Goal: Task Accomplishment & Management: Complete application form

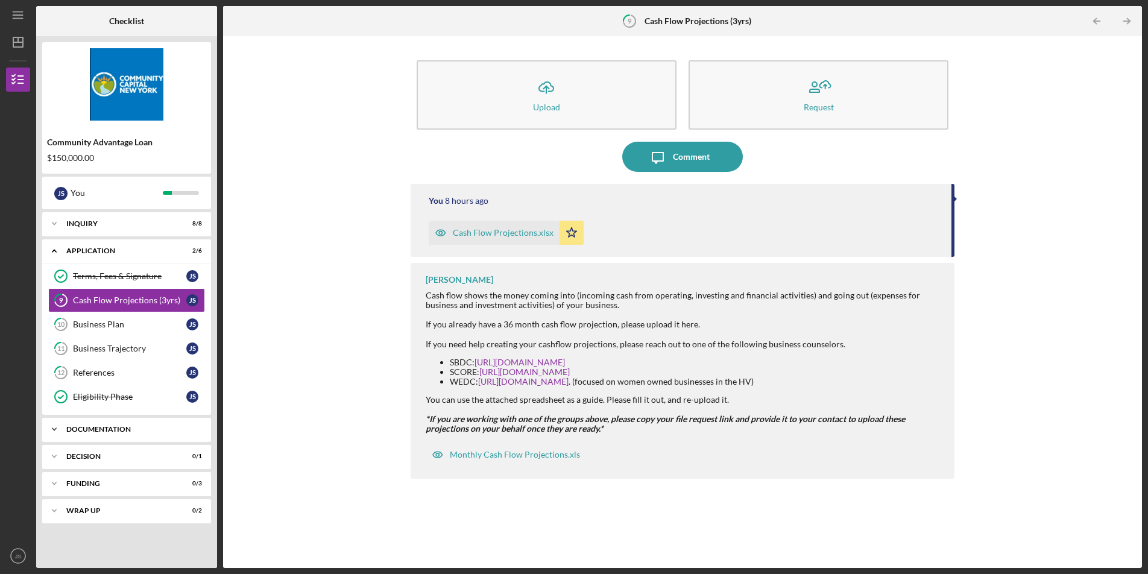
click at [121, 429] on div "Documentation" at bounding box center [131, 429] width 130 height 7
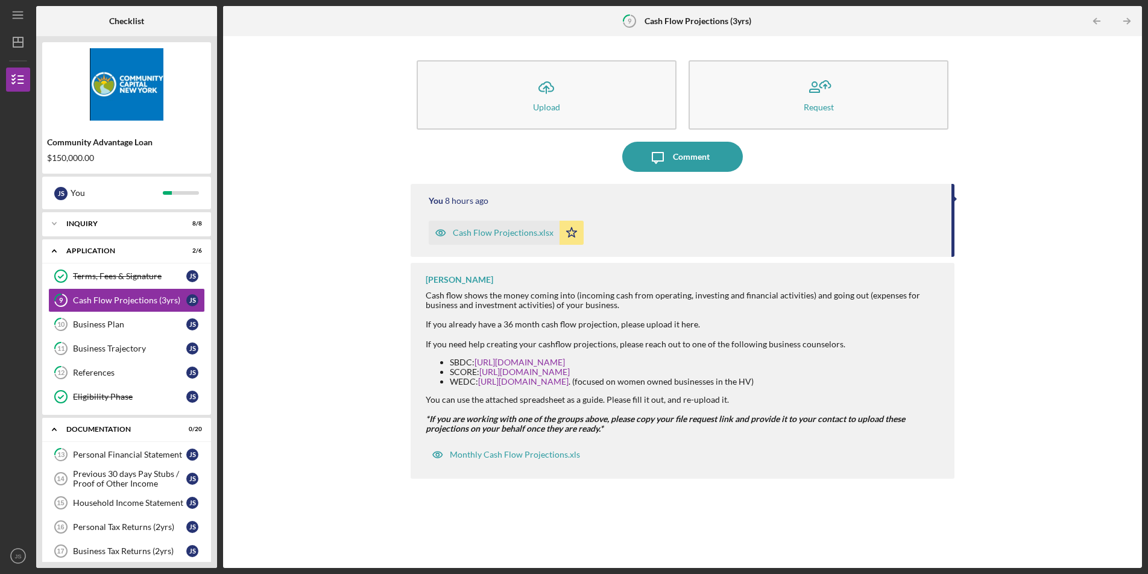
scroll to position [20, 0]
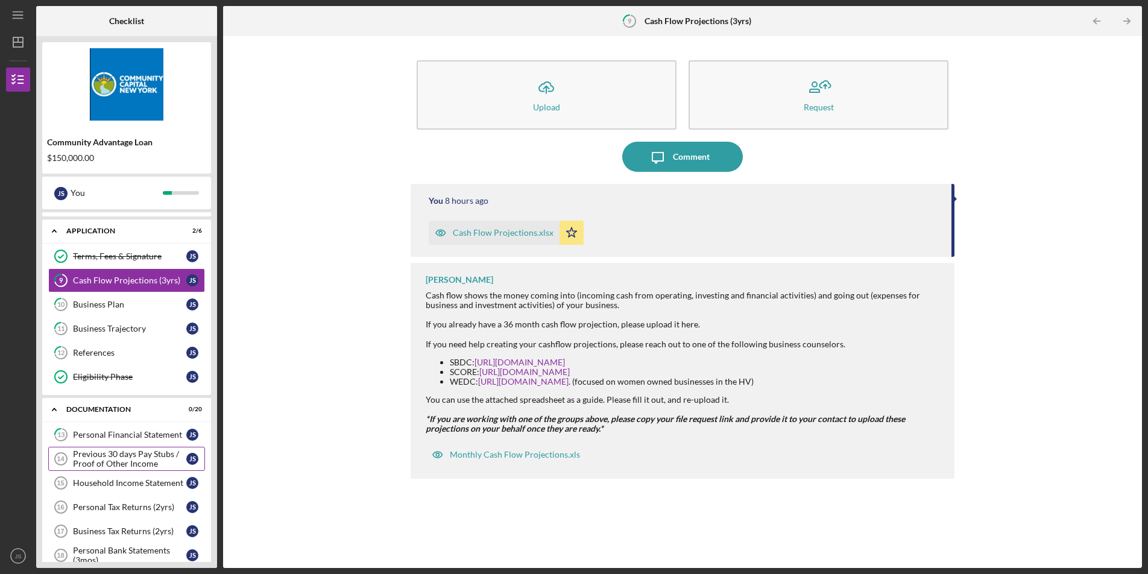
click at [110, 460] on div "Previous 30 days Pay Stubs / Proof of Other Income" at bounding box center [129, 458] width 113 height 19
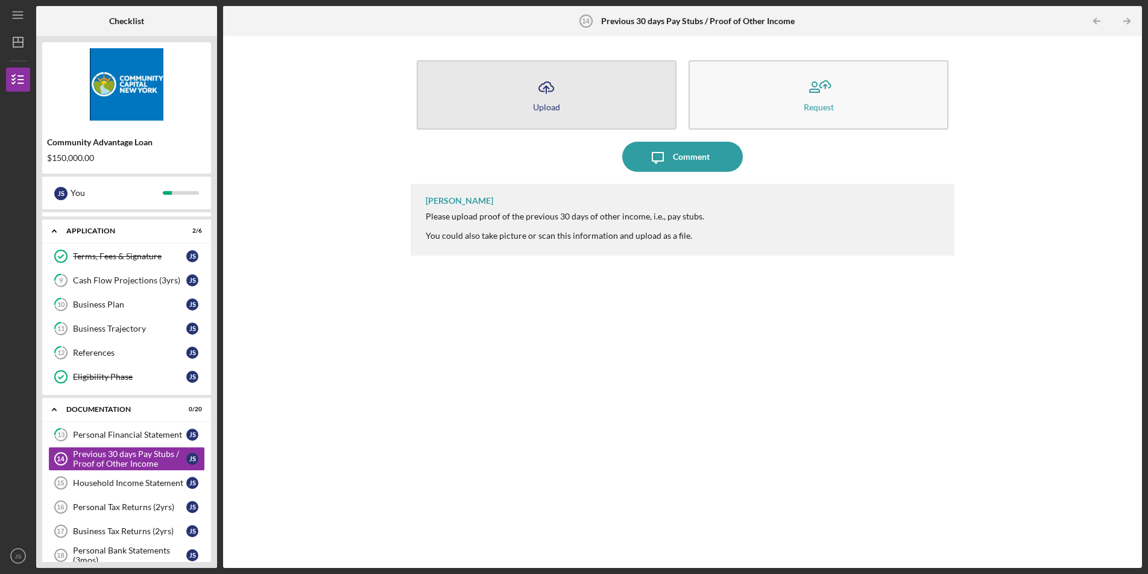
click at [594, 100] on button "Icon/Upload Upload" at bounding box center [547, 94] width 260 height 69
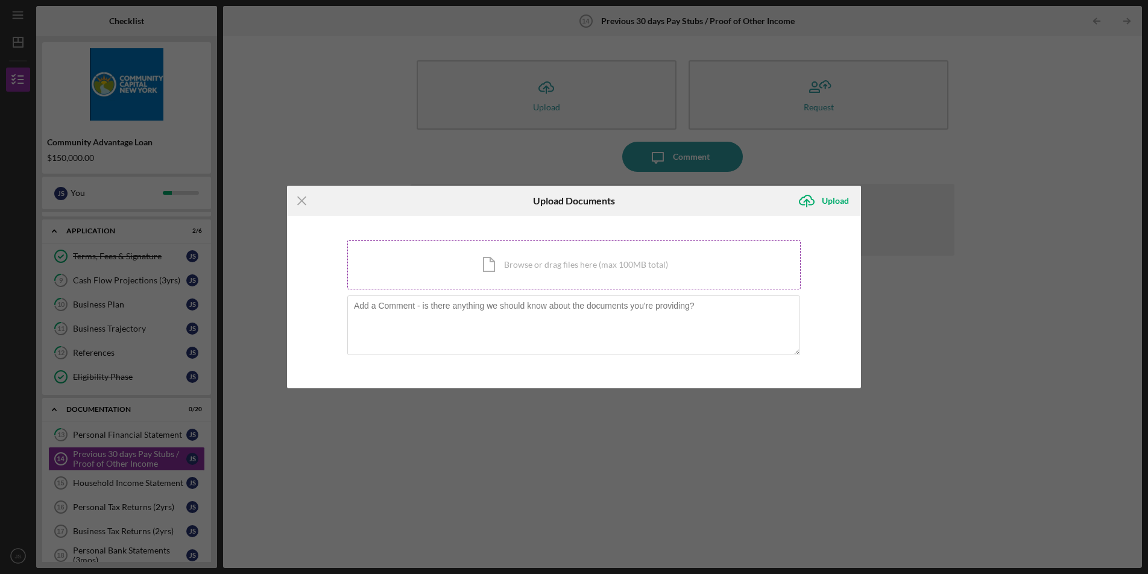
click at [556, 274] on div "Icon/Document Browse or drag files here (max 100MB total) Tap to choose files o…" at bounding box center [574, 264] width 454 height 49
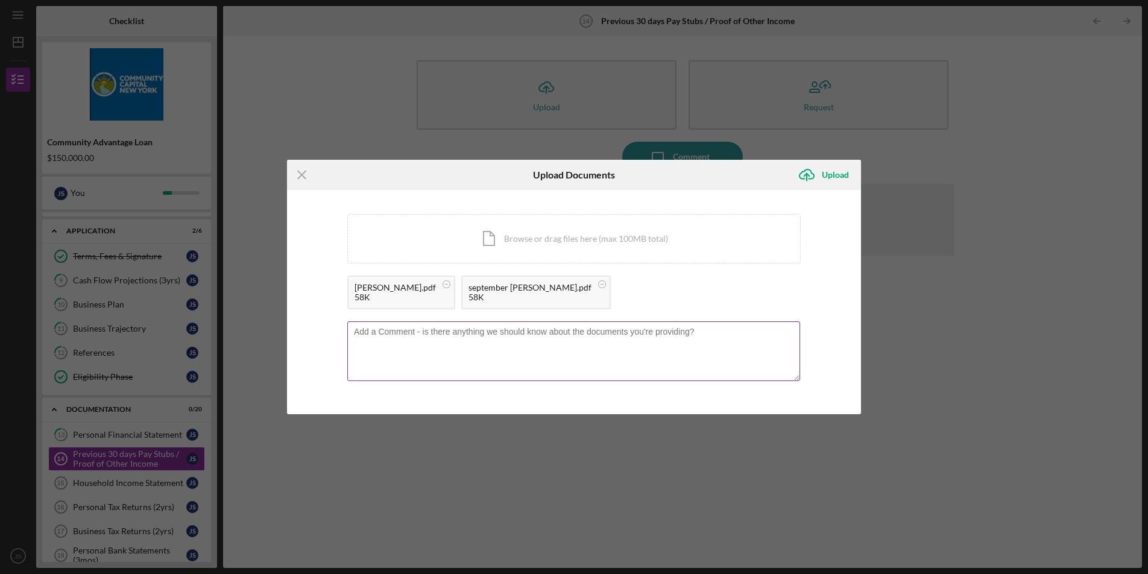
click at [698, 347] on textarea at bounding box center [573, 351] width 453 height 59
click at [829, 174] on div "Upload" at bounding box center [835, 175] width 27 height 24
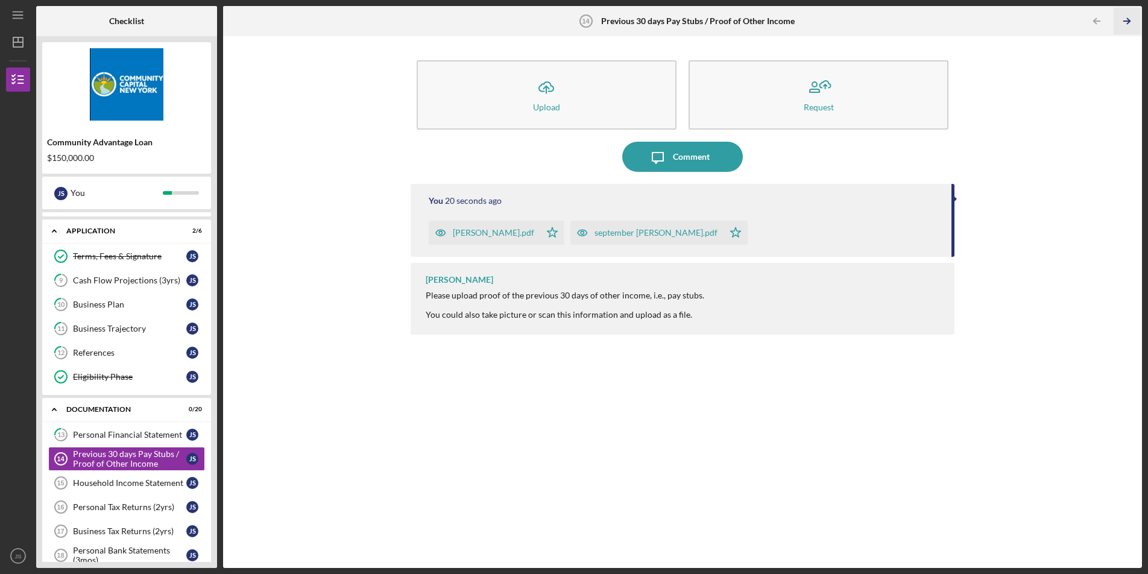
click at [1126, 21] on line "button" at bounding box center [1127, 21] width 6 height 0
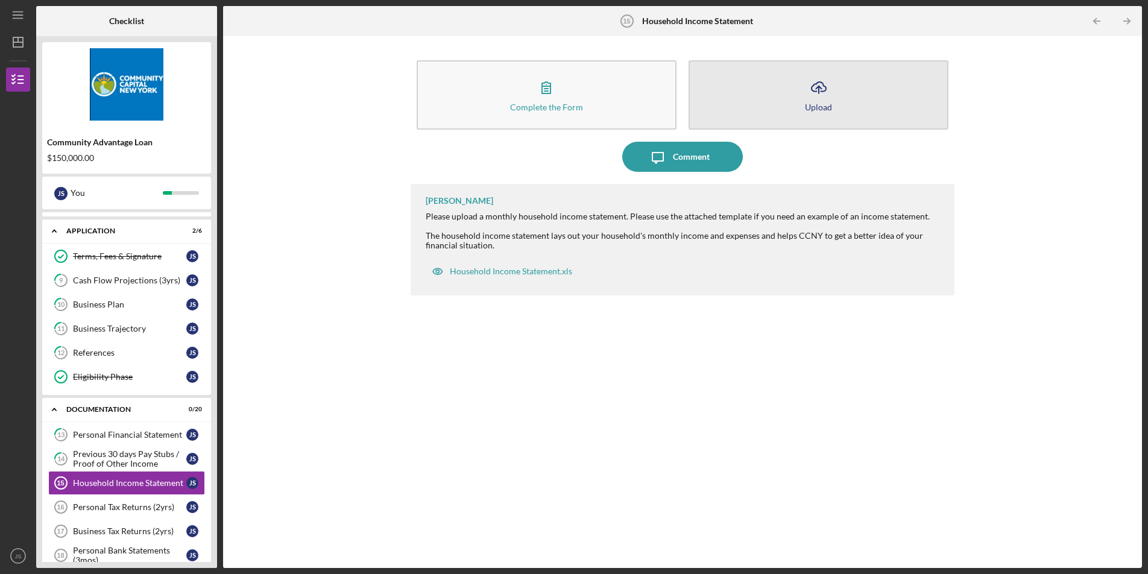
click at [831, 86] on icon "Icon/Upload" at bounding box center [819, 87] width 30 height 30
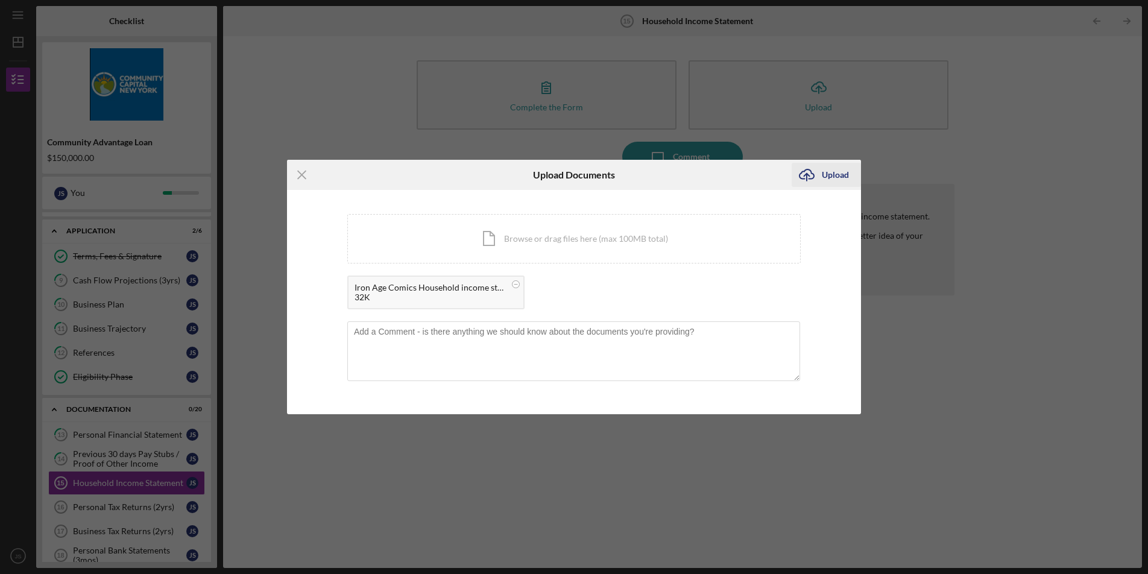
click at [846, 180] on div "Upload" at bounding box center [835, 175] width 27 height 24
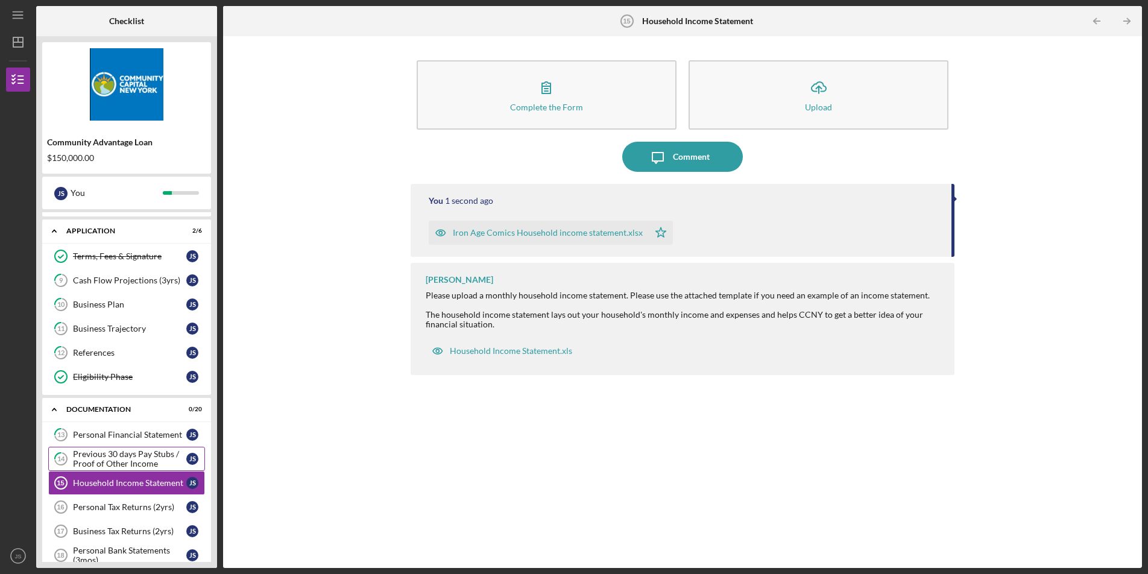
click at [147, 448] on link "14 Previous 30 days Pay Stubs / Proof of Other Income J S" at bounding box center [126, 459] width 157 height 24
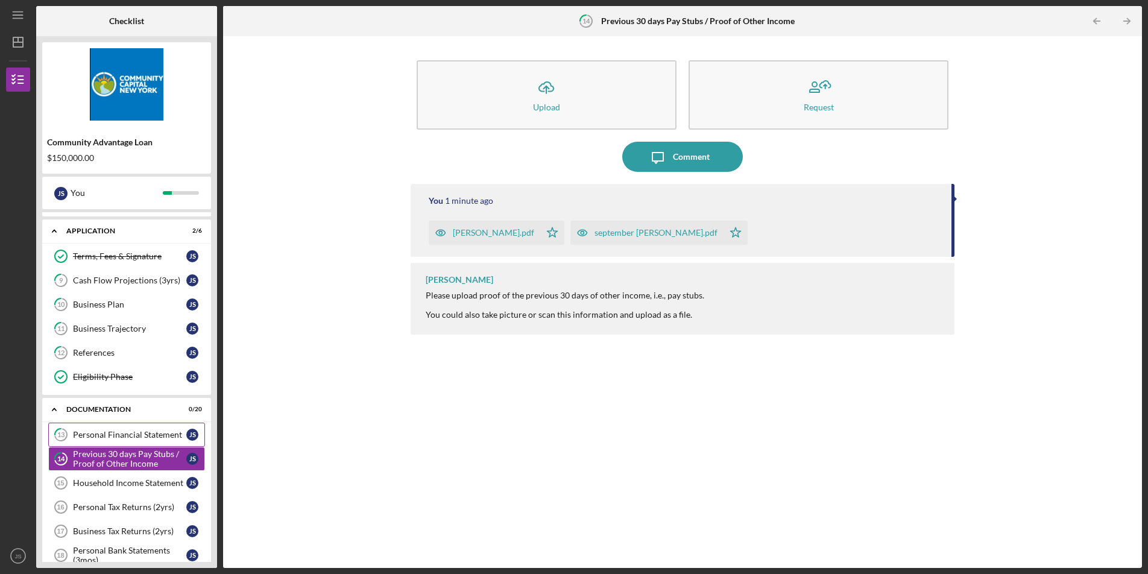
drag, startPoint x: 150, startPoint y: 479, endPoint x: 179, endPoint y: 444, distance: 45.4
click at [150, 479] on div "Household Income Statement" at bounding box center [129, 483] width 113 height 10
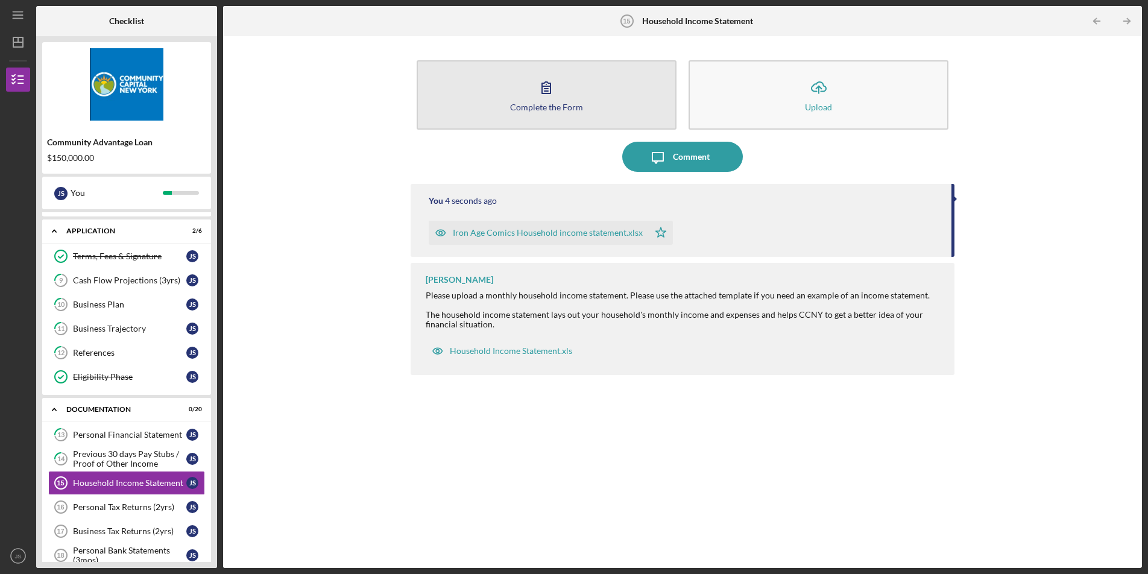
click at [530, 108] on div "Complete the Form" at bounding box center [546, 107] width 73 height 9
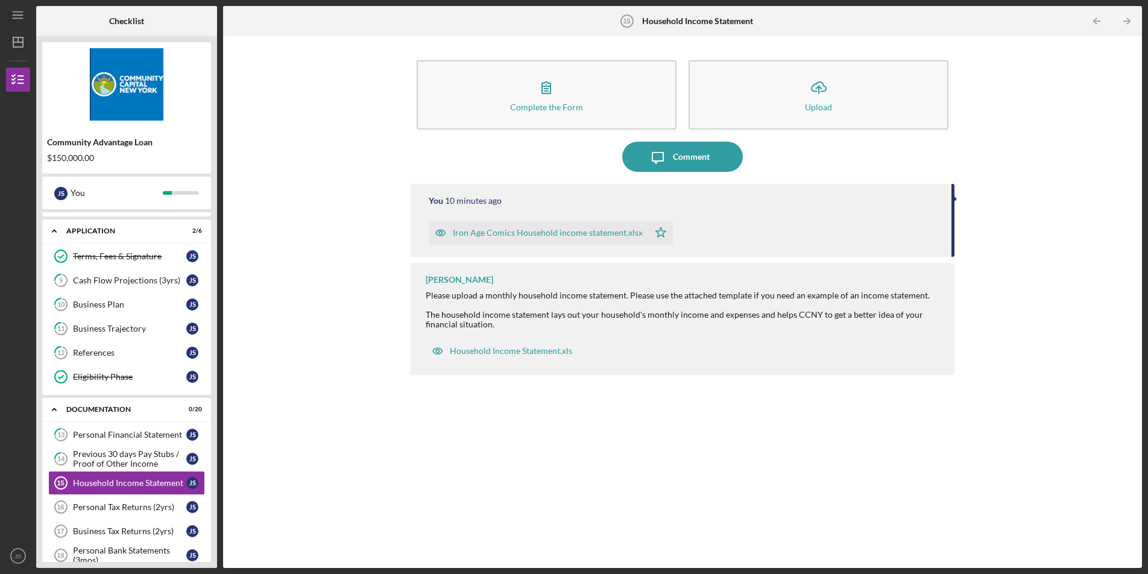
click at [611, 236] on div "Iron Age Comics Household income statement.xlsx" at bounding box center [548, 233] width 190 height 10
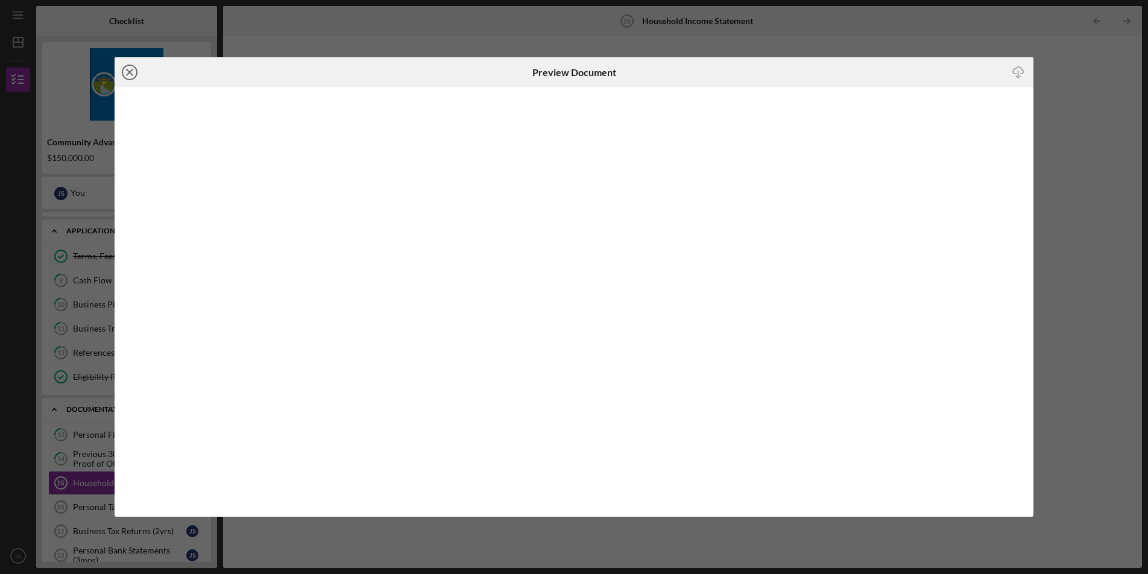
click at [131, 61] on icon "Icon/Close" at bounding box center [130, 72] width 30 height 30
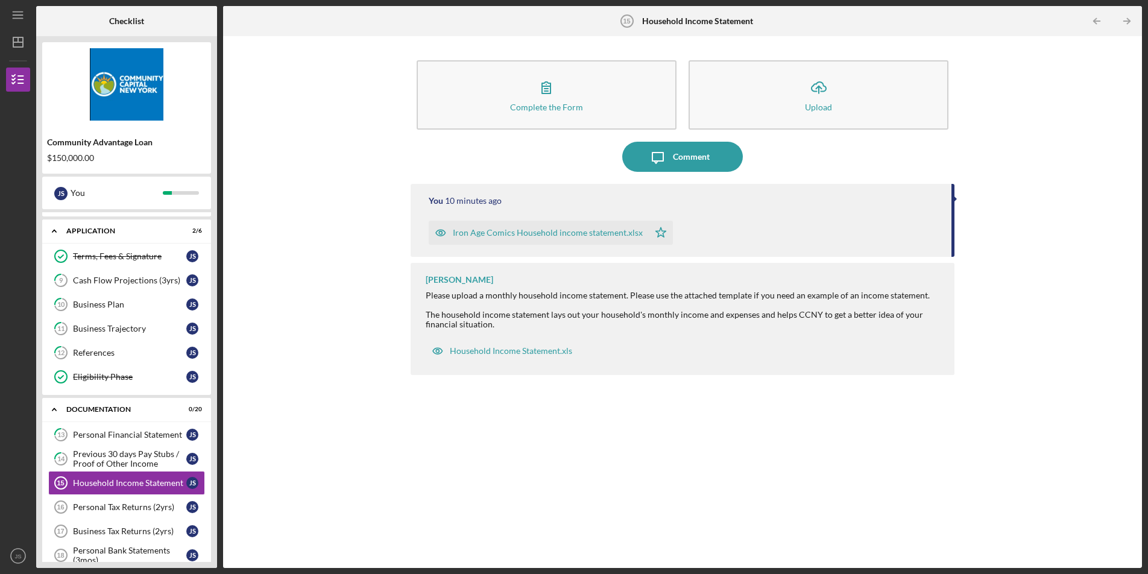
click at [951, 195] on div "You 10 minutes ago Iron Age Comics Household income statement.xlsx Icon/Star" at bounding box center [683, 220] width 544 height 73
click at [952, 195] on div "You 10 minutes ago Iron Age Comics Household income statement.xlsx Icon/Star" at bounding box center [683, 220] width 544 height 73
click at [652, 234] on icon "Icon/Star" at bounding box center [661, 233] width 24 height 24
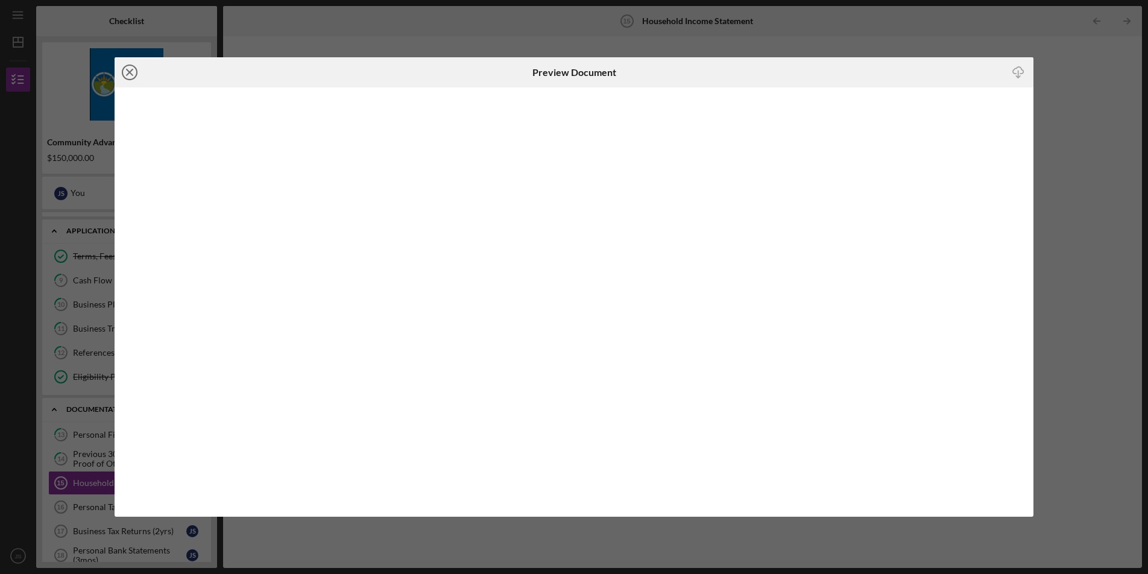
click at [136, 73] on icon "Icon/Close" at bounding box center [130, 72] width 30 height 30
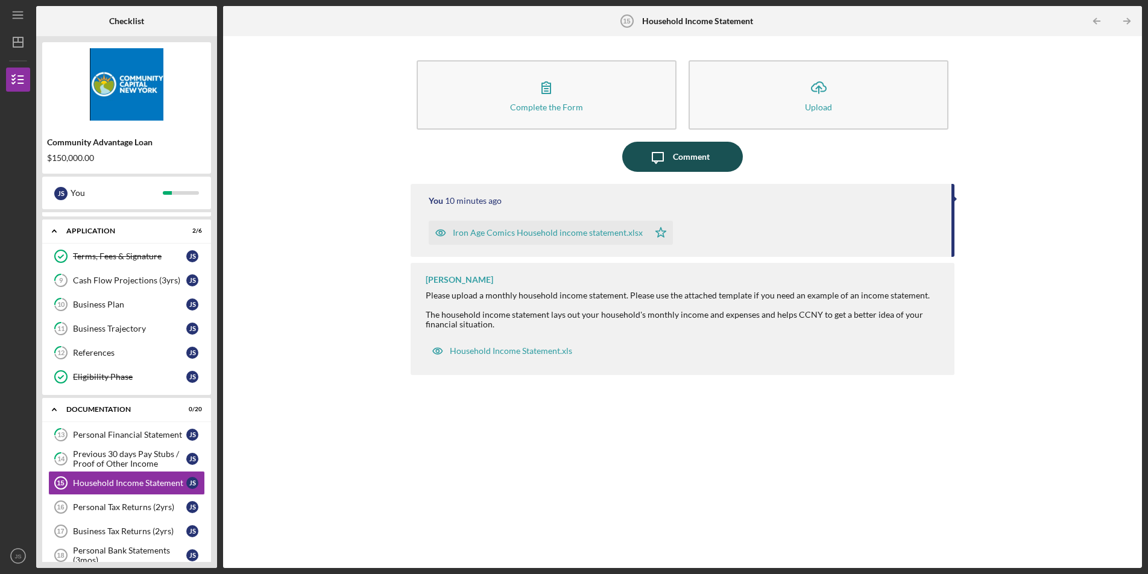
click at [662, 152] on icon "Icon/Message" at bounding box center [658, 157] width 30 height 30
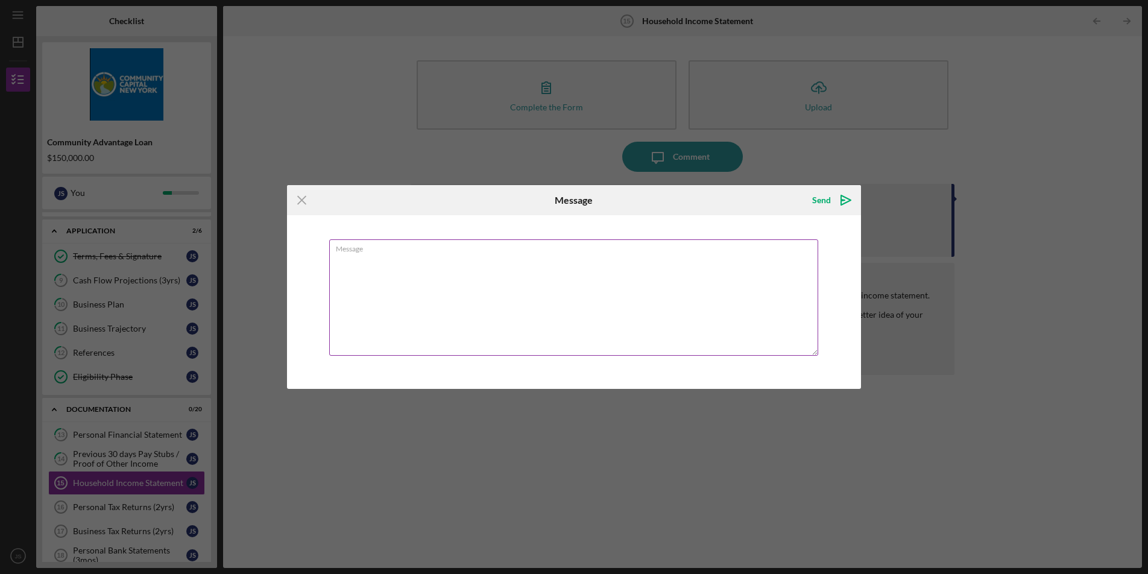
click at [641, 302] on textarea "Message" at bounding box center [573, 297] width 489 height 116
type textarea "Please use updated household income statement only, i could not delete the prev…"
click at [814, 204] on div "Send" at bounding box center [822, 200] width 19 height 24
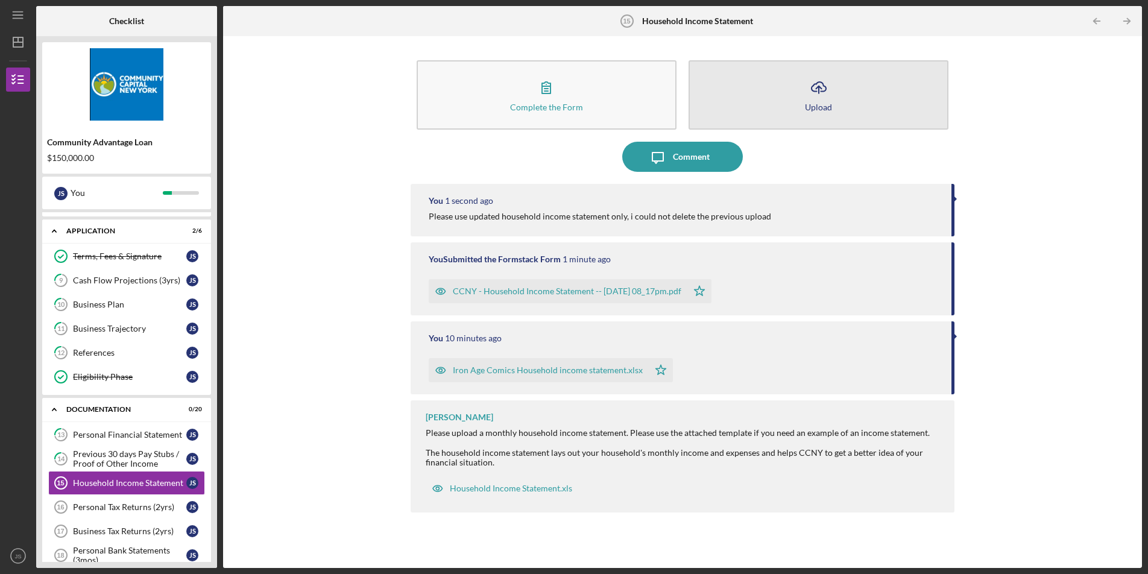
click at [826, 91] on icon "Icon/Upload" at bounding box center [819, 87] width 30 height 30
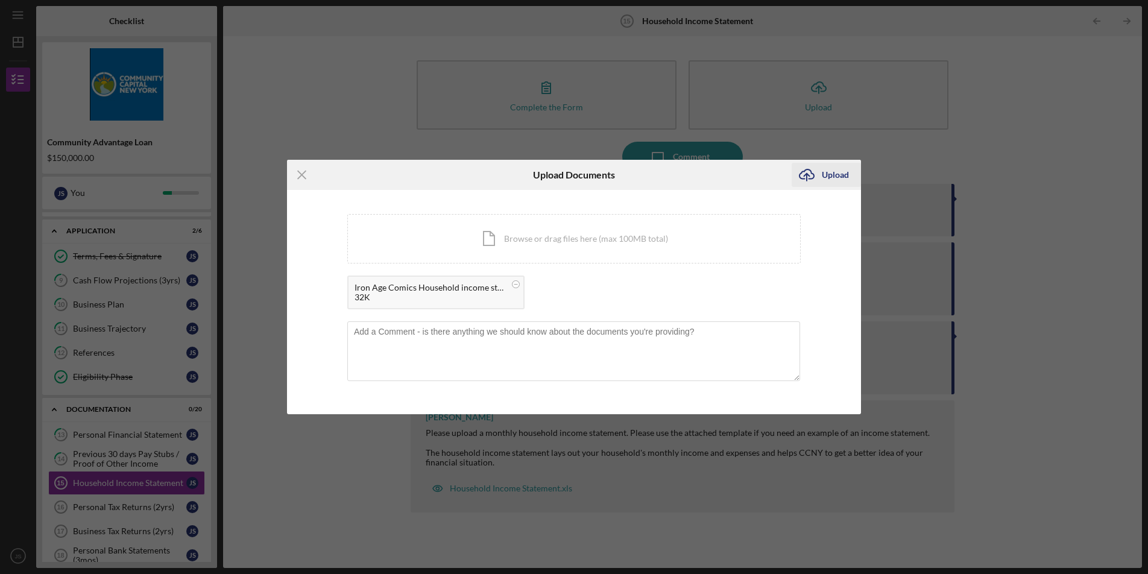
click at [808, 175] on g "submit" at bounding box center [807, 174] width 14 height 11
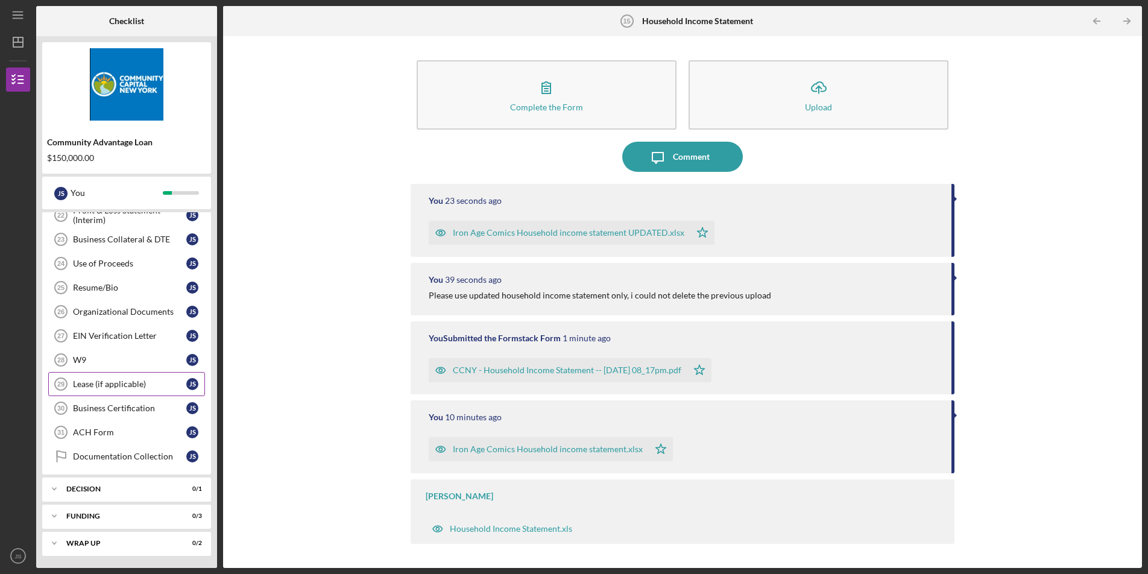
scroll to position [343, 0]
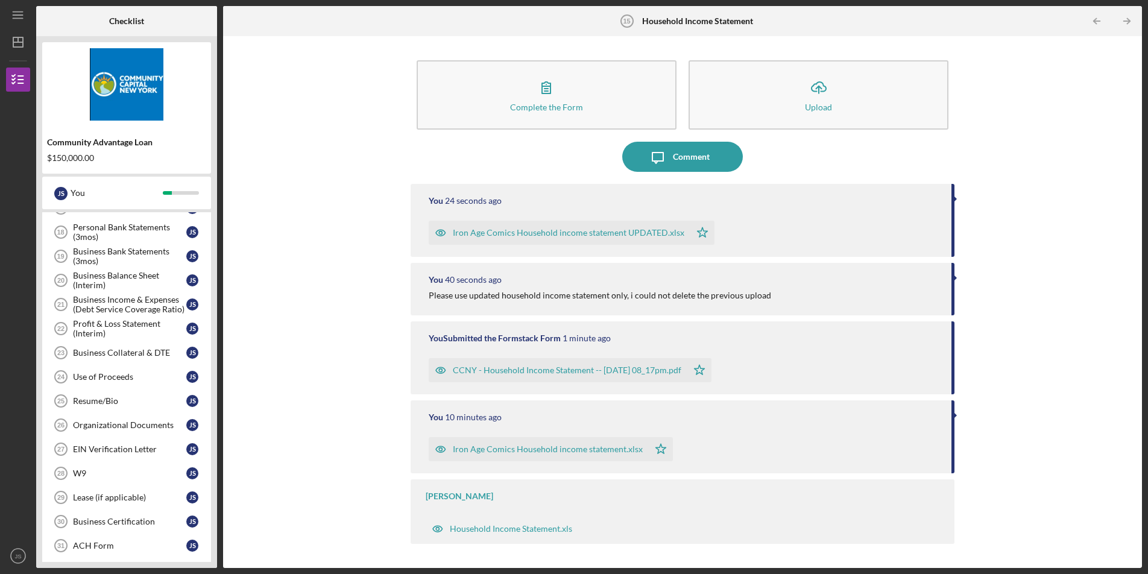
click at [308, 318] on div "Complete the Form Form Icon/Upload Upload Icon/Message Comment You 24 seconds a…" at bounding box center [682, 302] width 907 height 520
